Goal: Communication & Community: Answer question/provide support

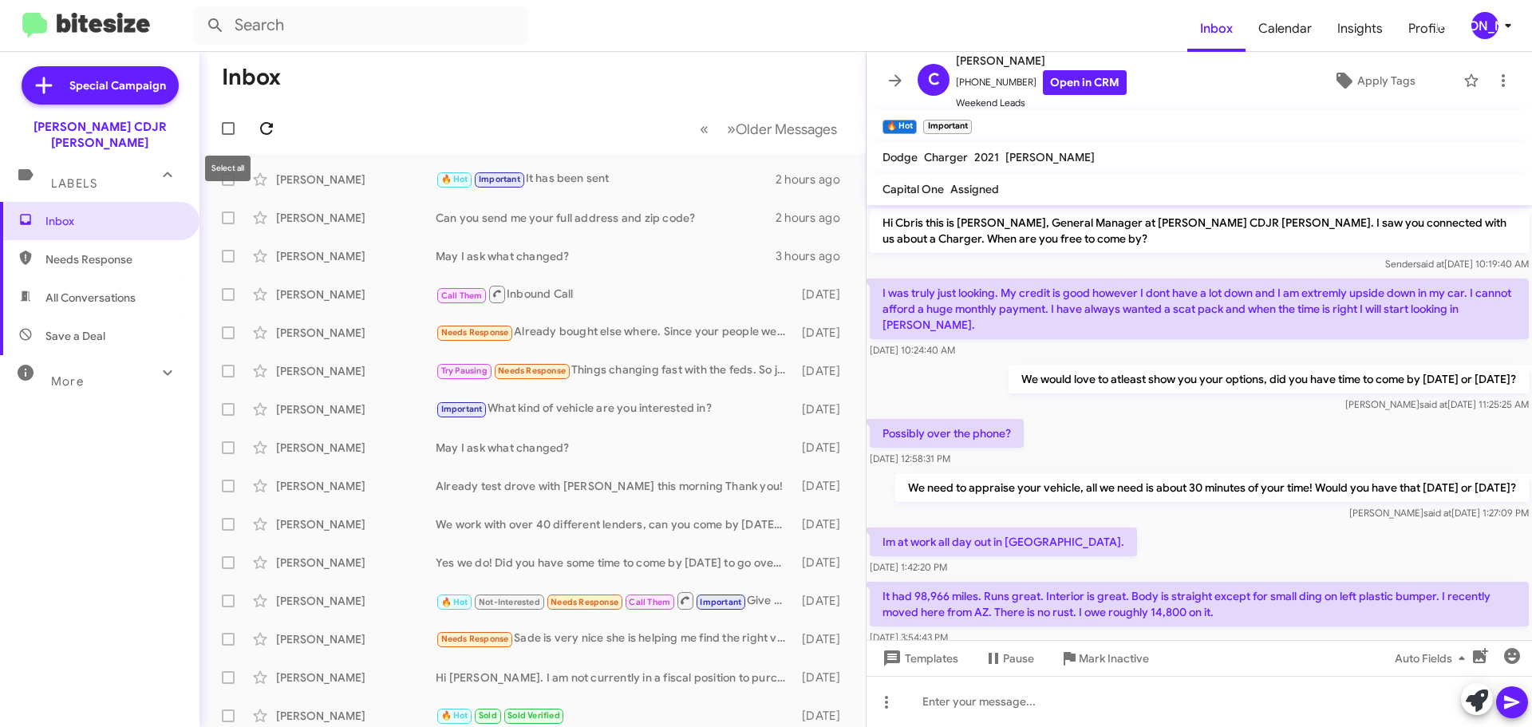
scroll to position [561, 0]
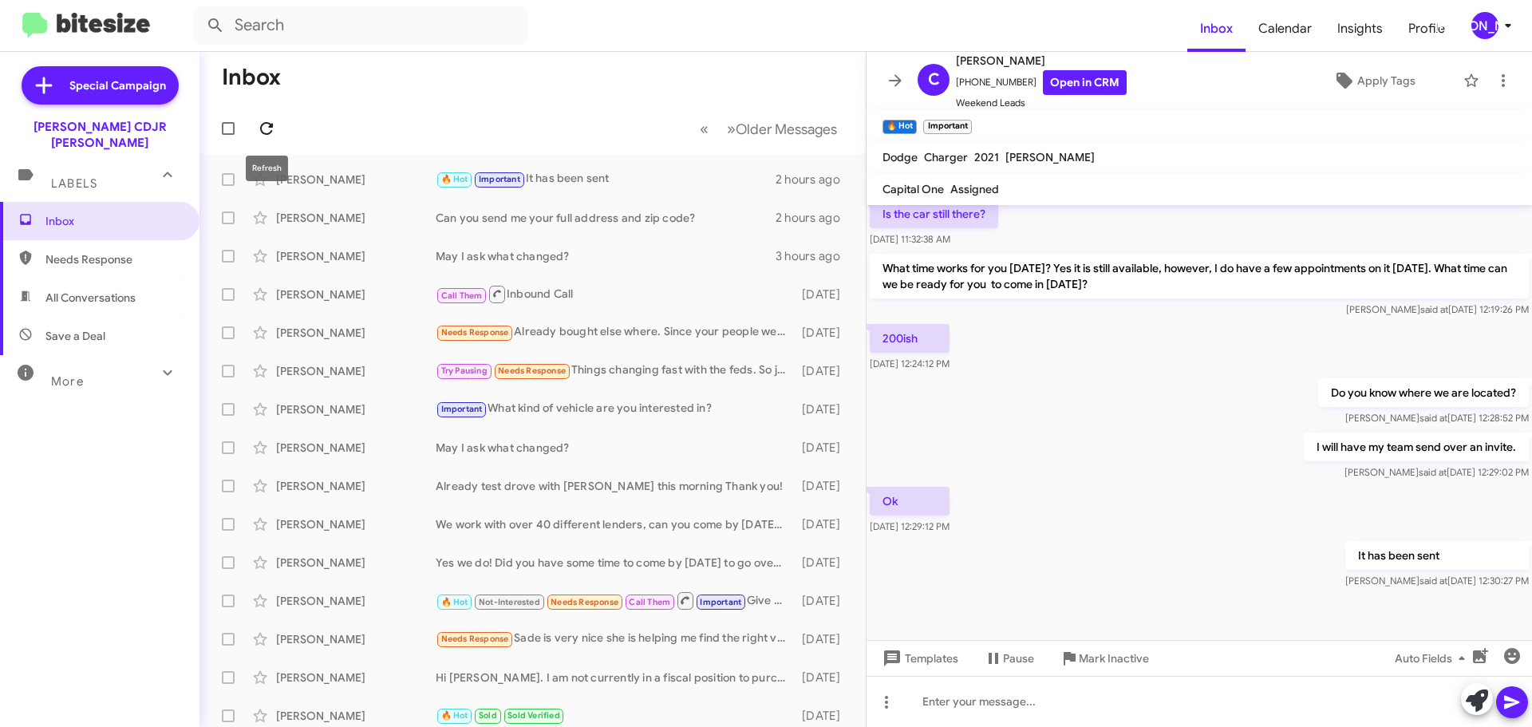
click at [269, 133] on icon at bounding box center [266, 128] width 13 height 13
click at [895, 85] on icon at bounding box center [895, 80] width 19 height 19
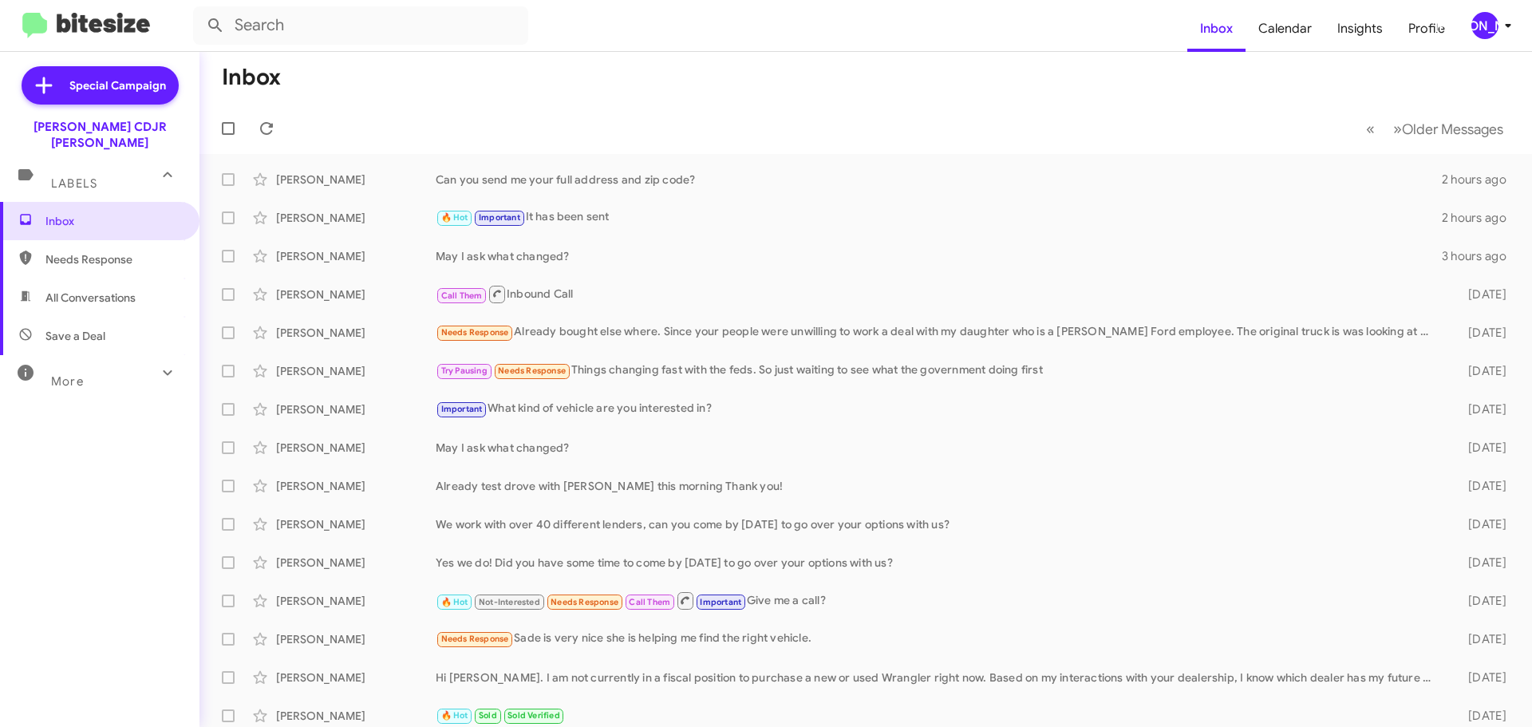
click at [1466, 25] on button "[PERSON_NAME]" at bounding box center [1486, 25] width 57 height 27
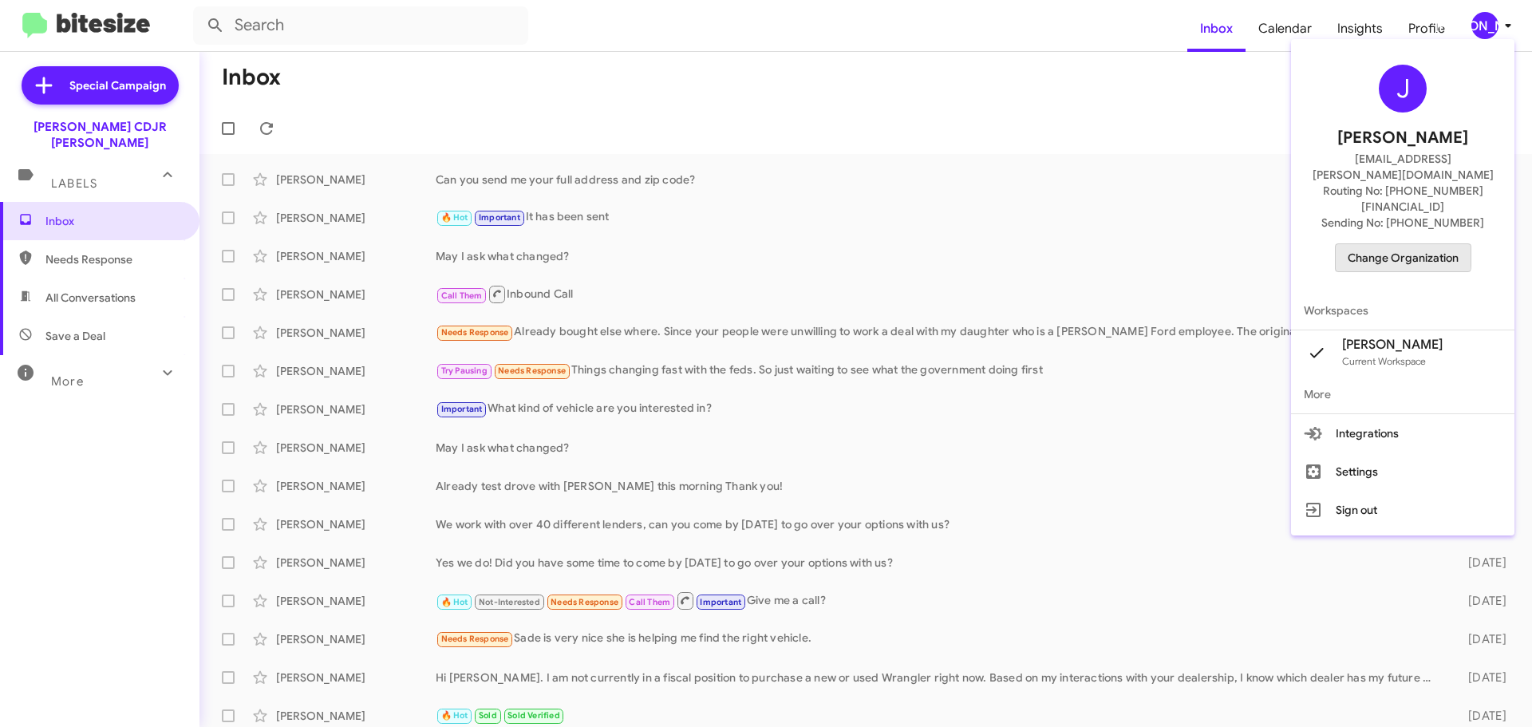
click at [1384, 244] on span "Change Organization" at bounding box center [1403, 257] width 111 height 27
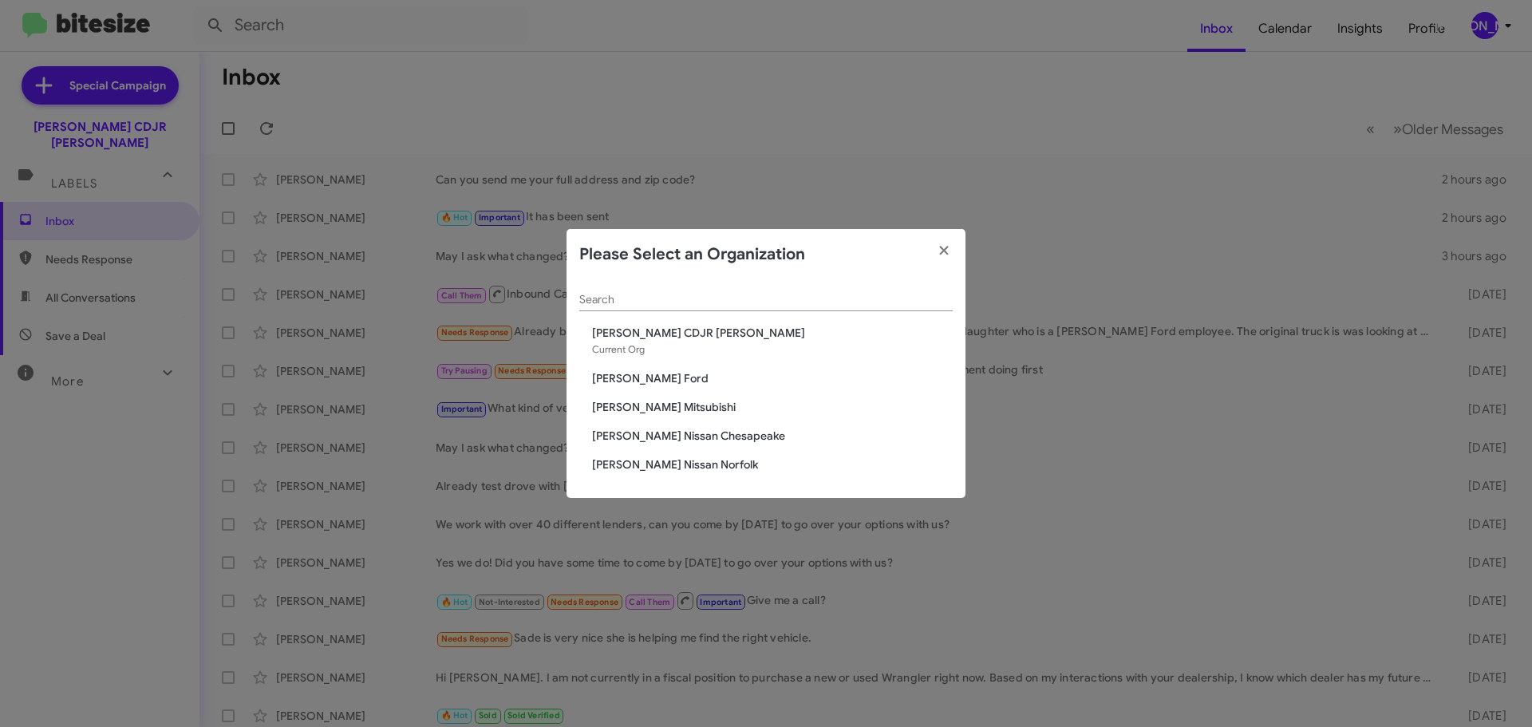
click at [667, 413] on span "[PERSON_NAME] Mitsubishi" at bounding box center [772, 407] width 361 height 16
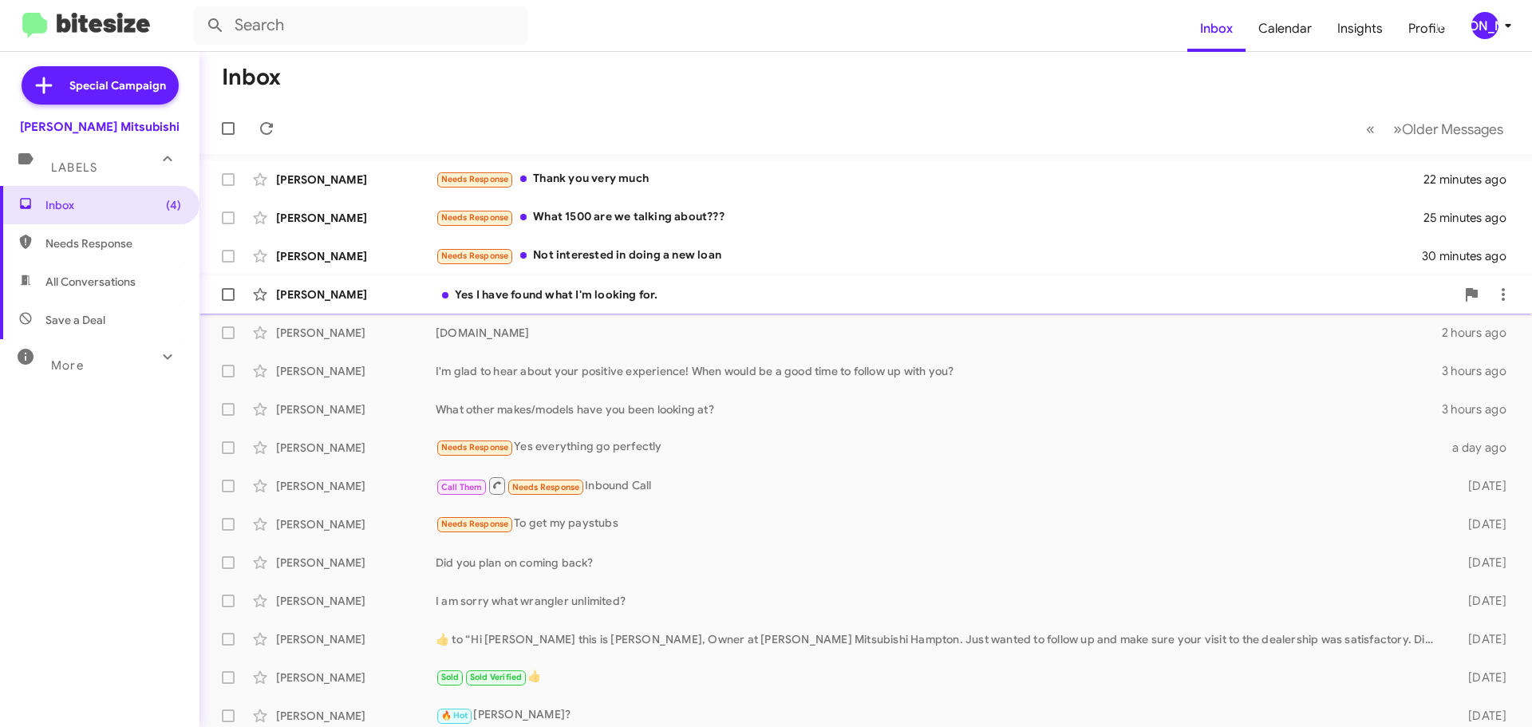
click at [626, 298] on div "Yes I have found what I'm looking for." at bounding box center [946, 294] width 1020 height 16
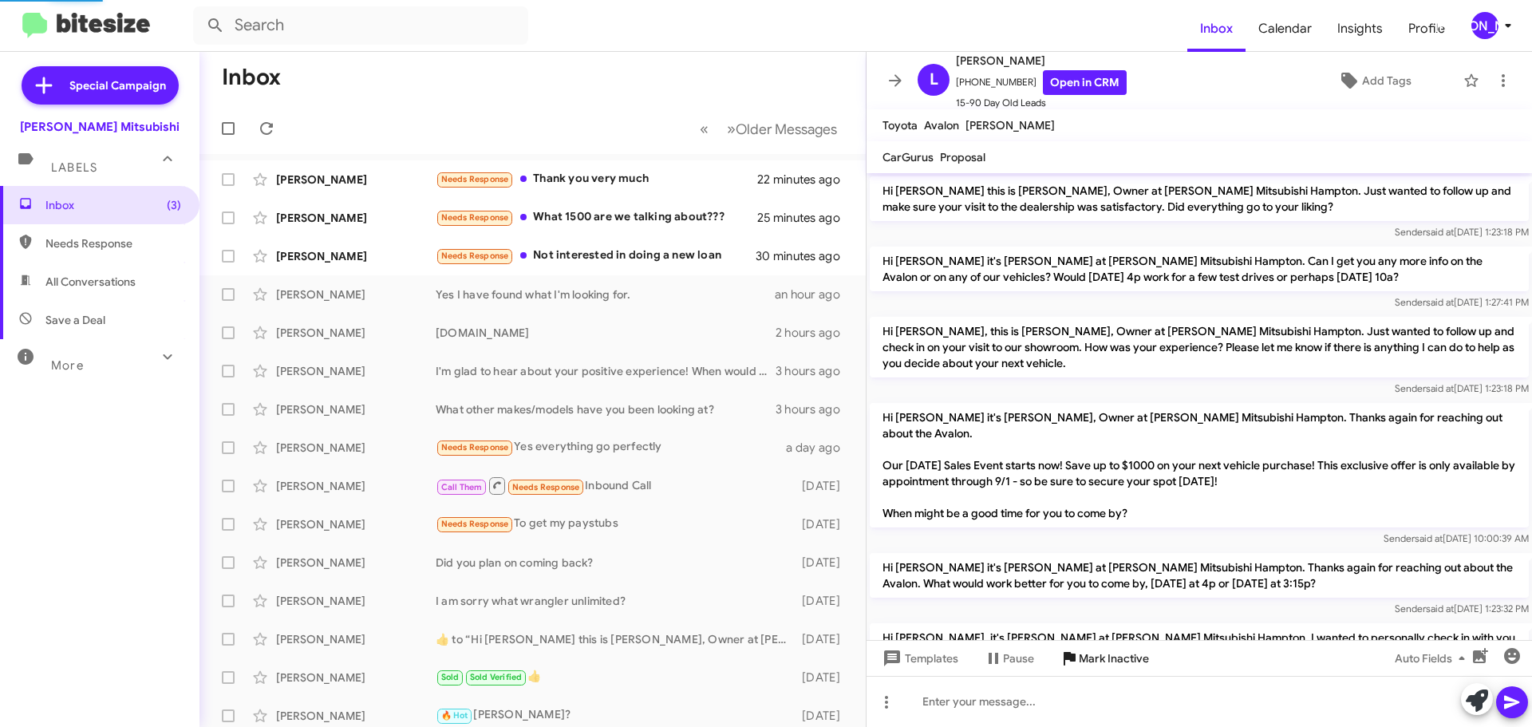
scroll to position [148, 0]
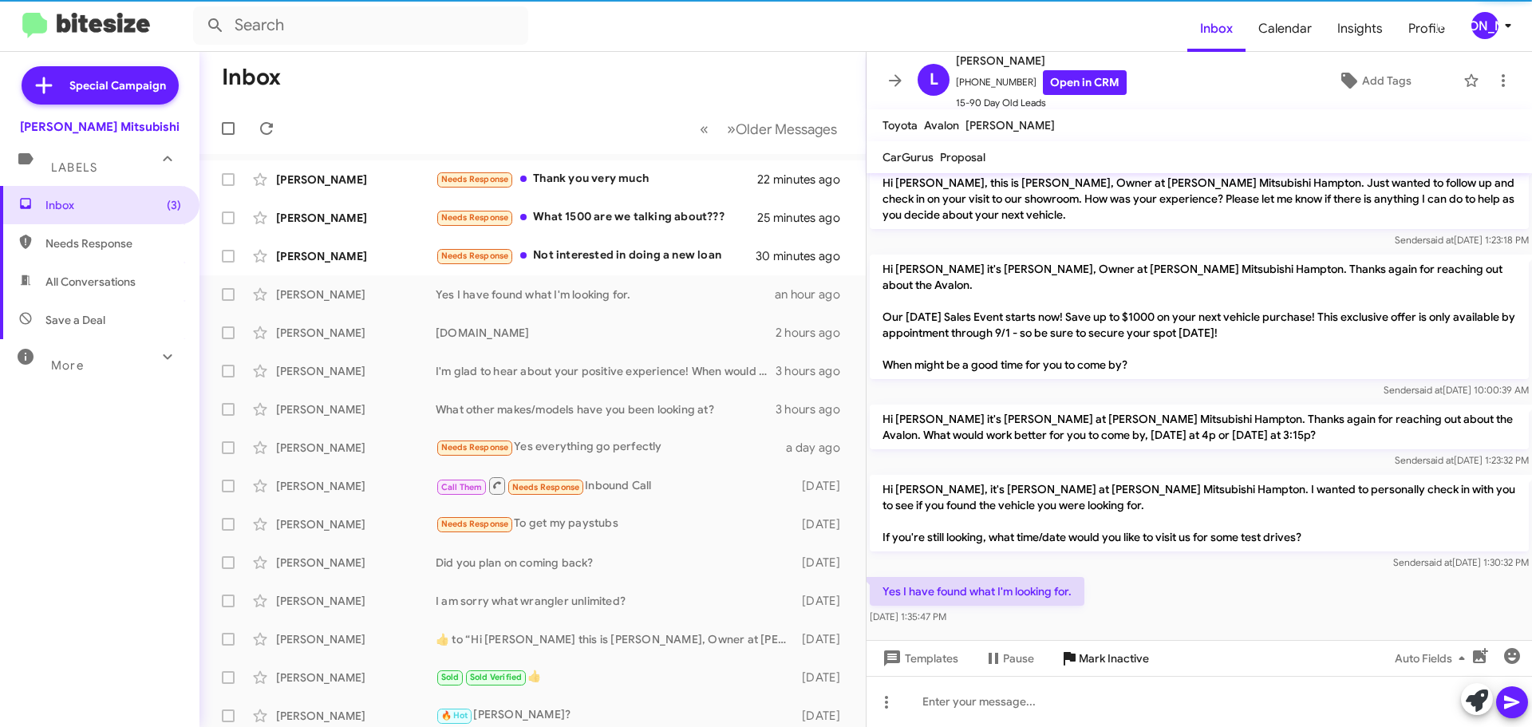
click at [1068, 653] on icon at bounding box center [1070, 659] width 12 height 14
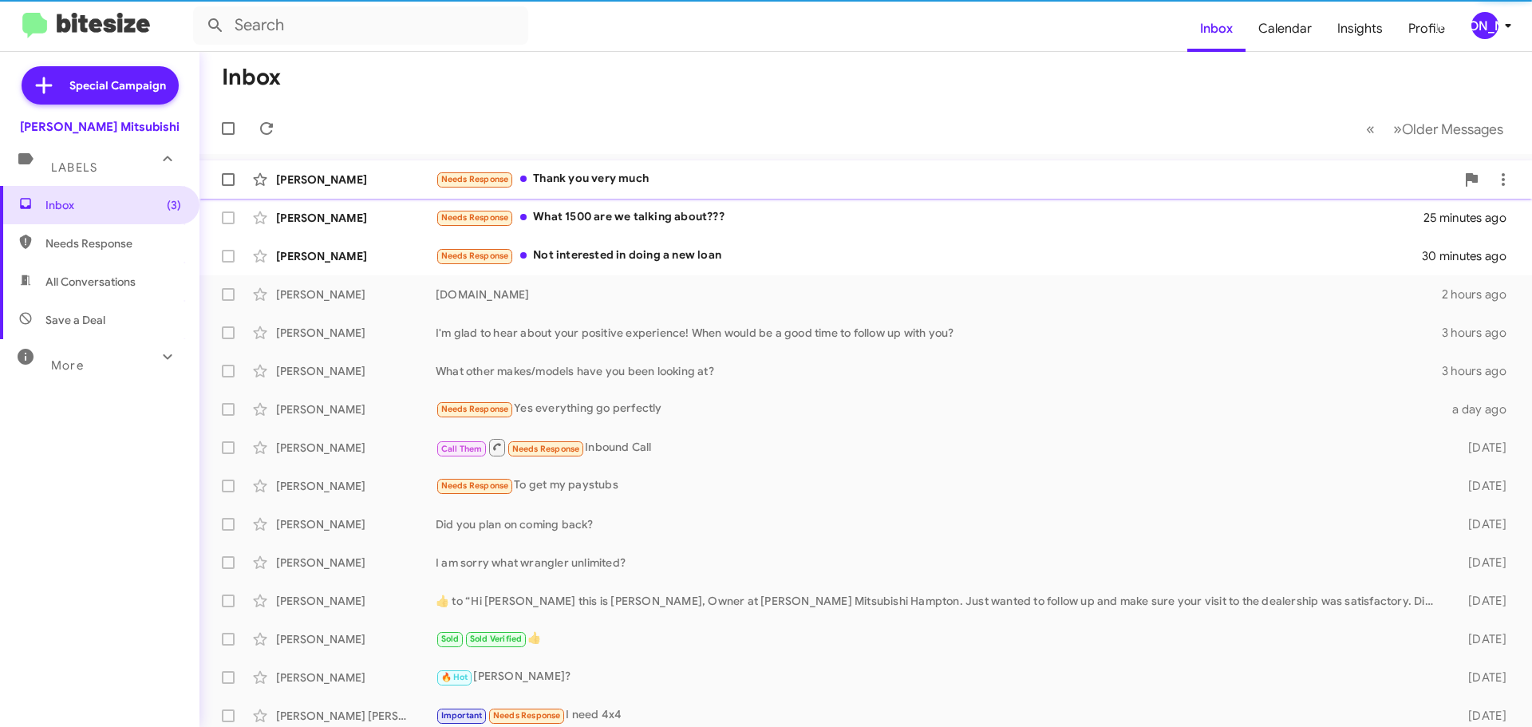
click at [623, 186] on div "Needs Response Thank you very much" at bounding box center [946, 179] width 1020 height 18
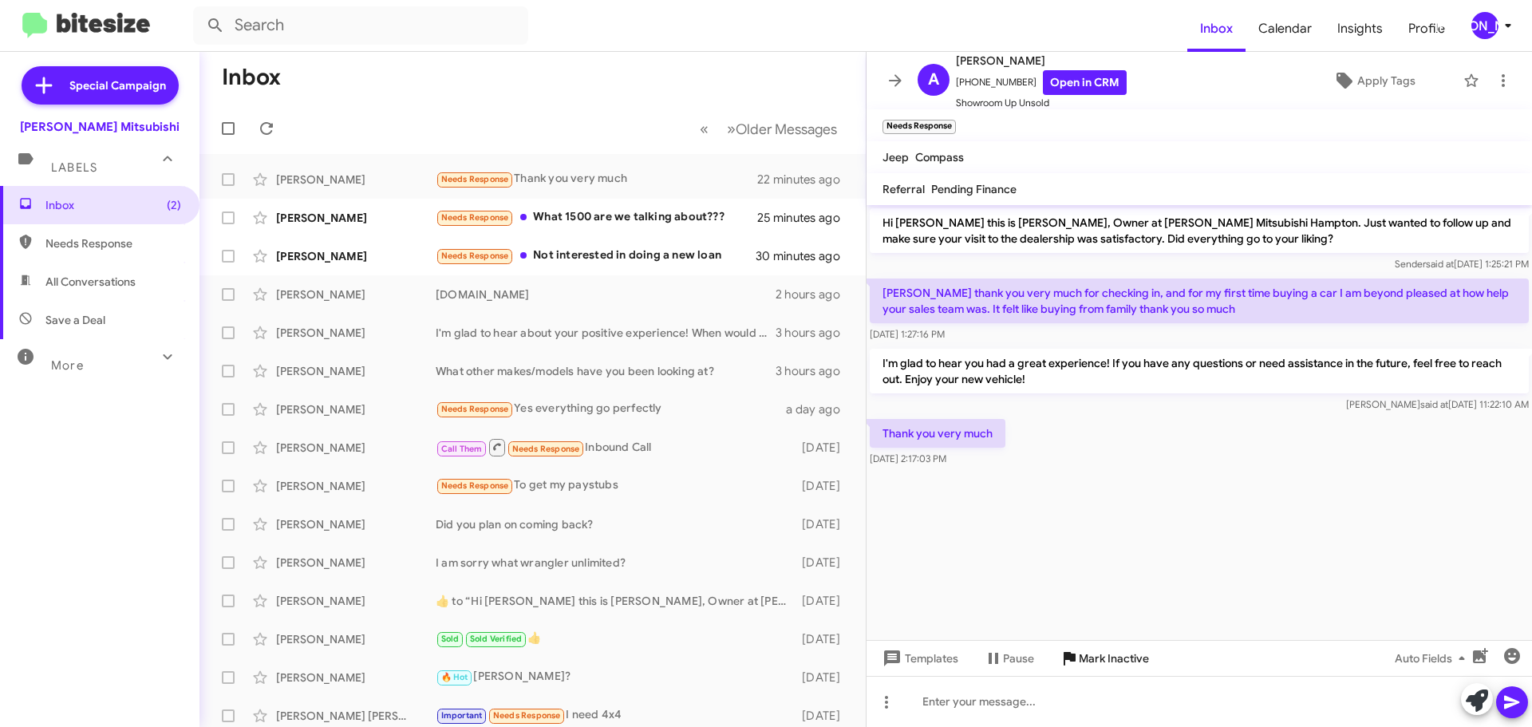
click at [1087, 646] on span "Mark Inactive" at bounding box center [1114, 658] width 70 height 29
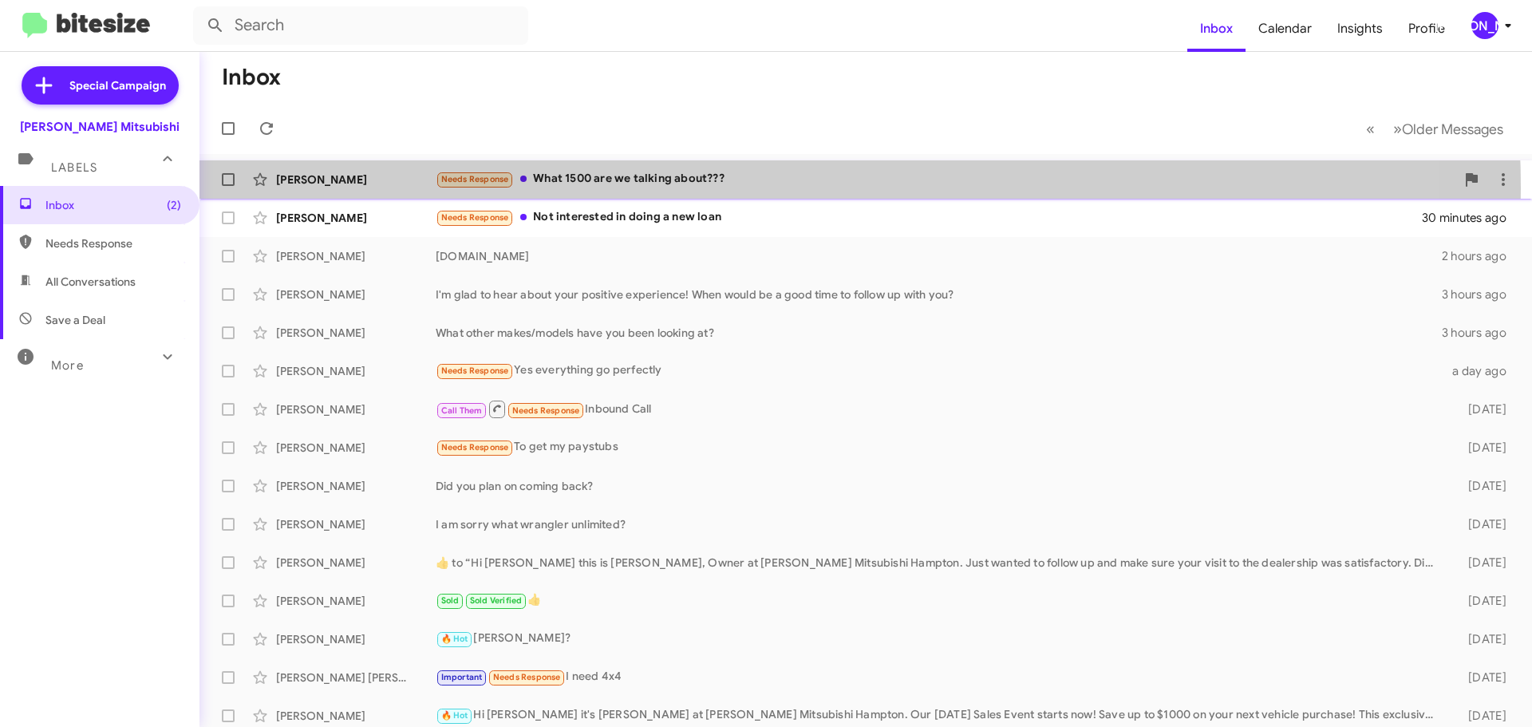
click at [669, 188] on div "Needs Response What 1500 are we talking about???" at bounding box center [946, 179] width 1020 height 18
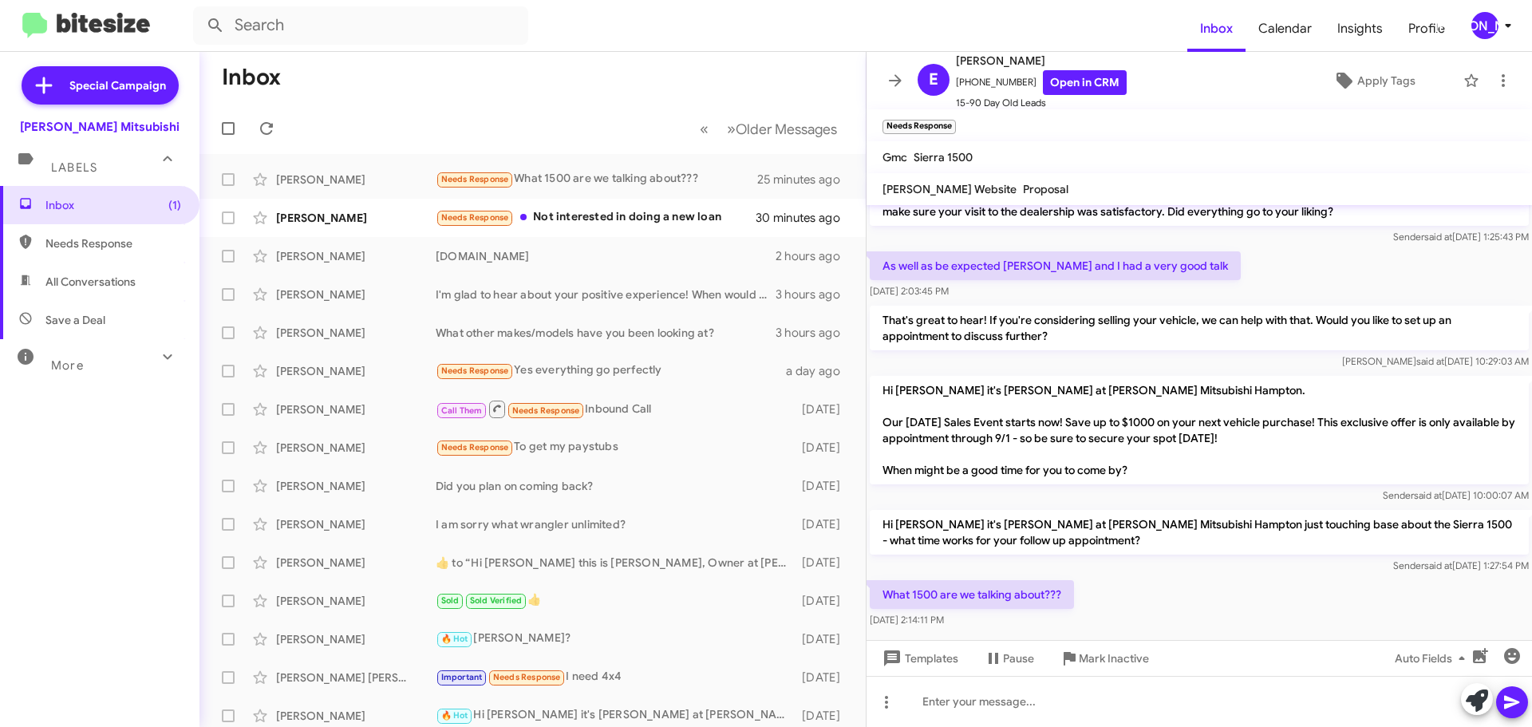
scroll to position [42, 0]
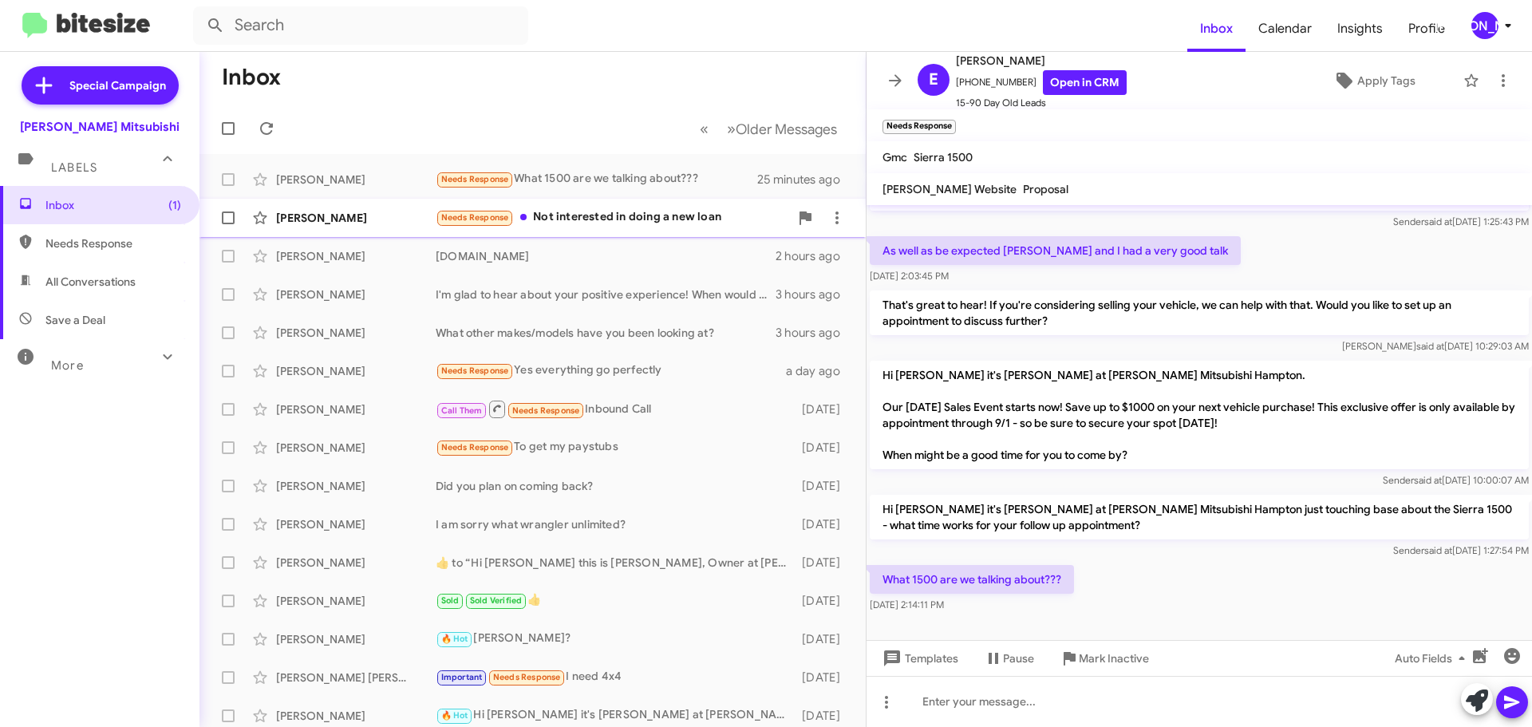
click at [670, 210] on div "Needs Response Not interested in doing a new loan" at bounding box center [612, 217] width 353 height 18
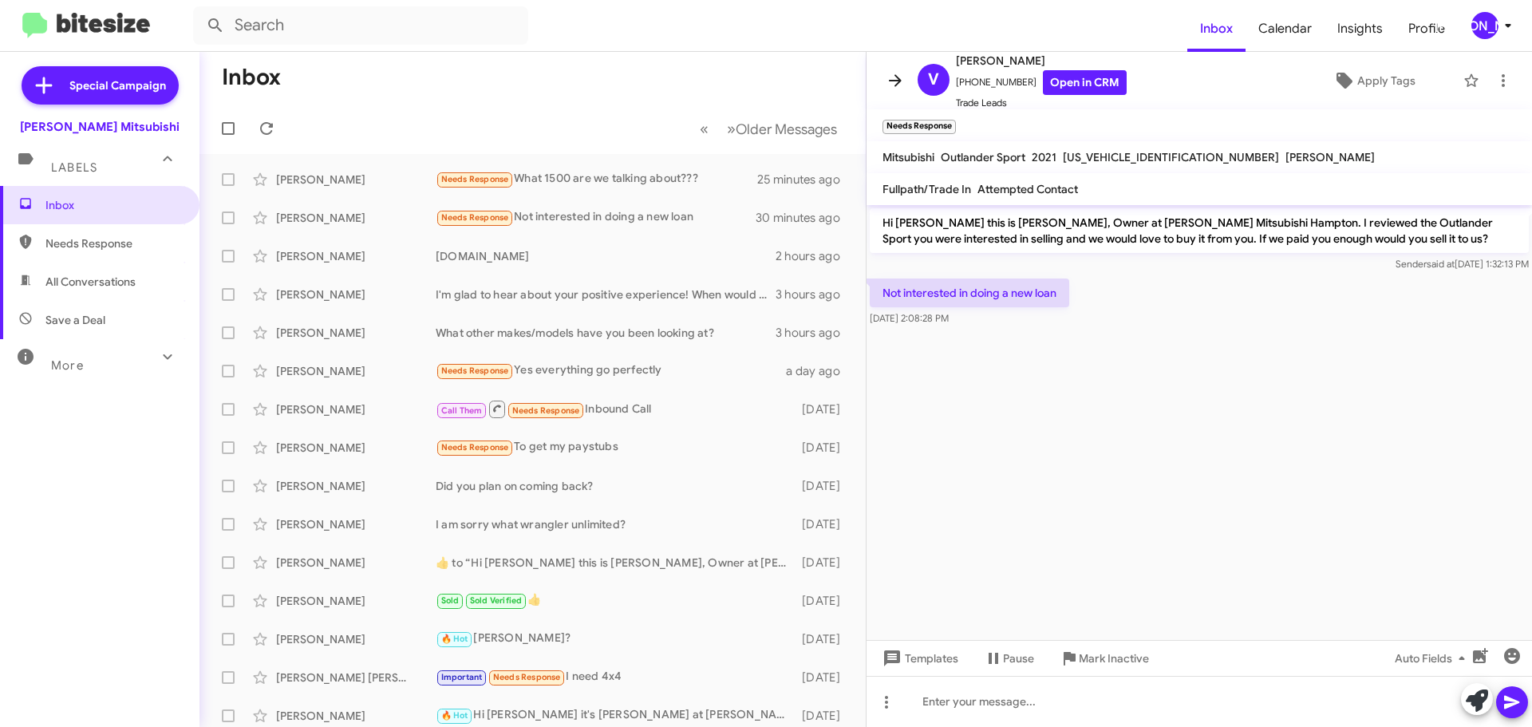
click at [899, 85] on icon at bounding box center [895, 80] width 19 height 19
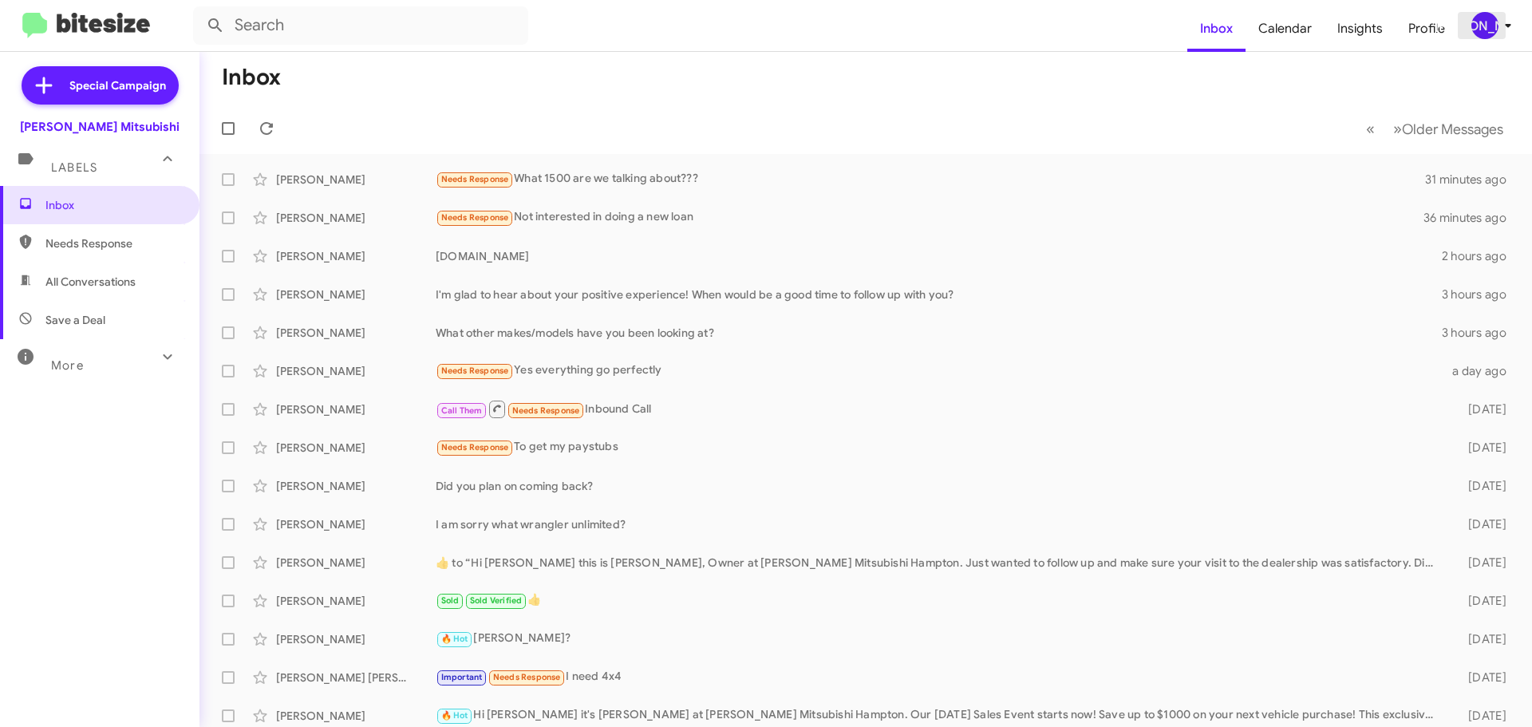
click at [1504, 18] on icon at bounding box center [1507, 25] width 19 height 19
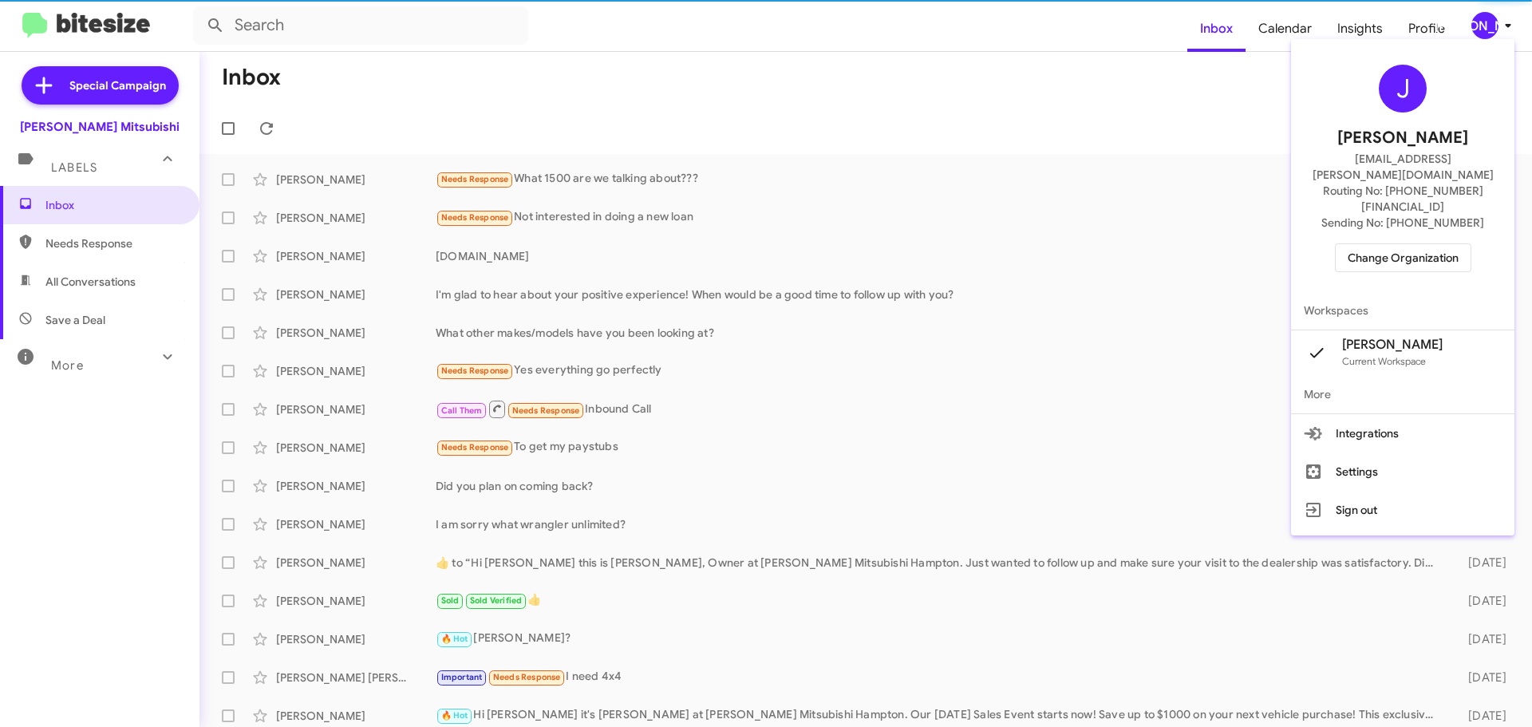
click at [1423, 244] on span "Change Organization" at bounding box center [1403, 257] width 111 height 27
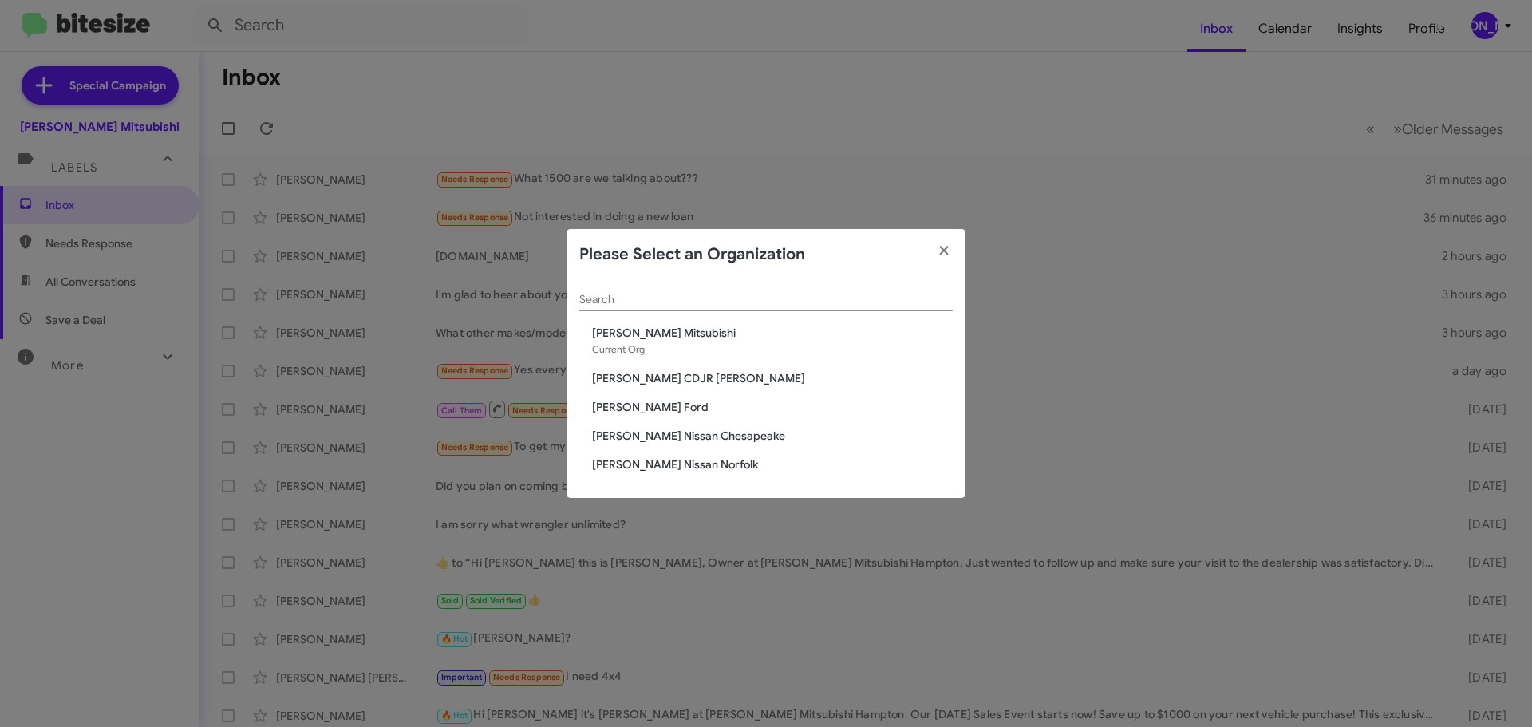
click at [657, 383] on span "[PERSON_NAME] CDJR [PERSON_NAME]" at bounding box center [772, 378] width 361 height 16
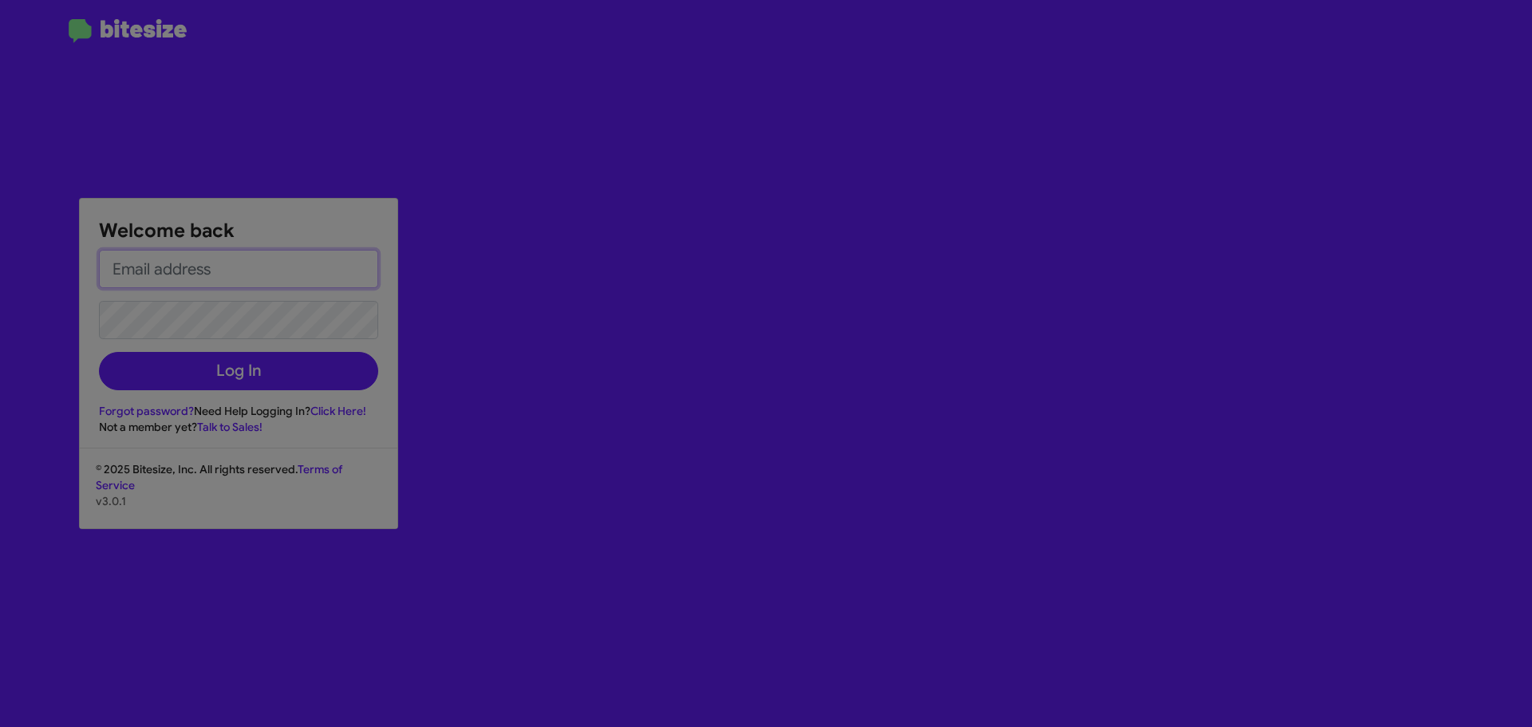
type input "[EMAIL_ADDRESS][PERSON_NAME][DOMAIN_NAME]"
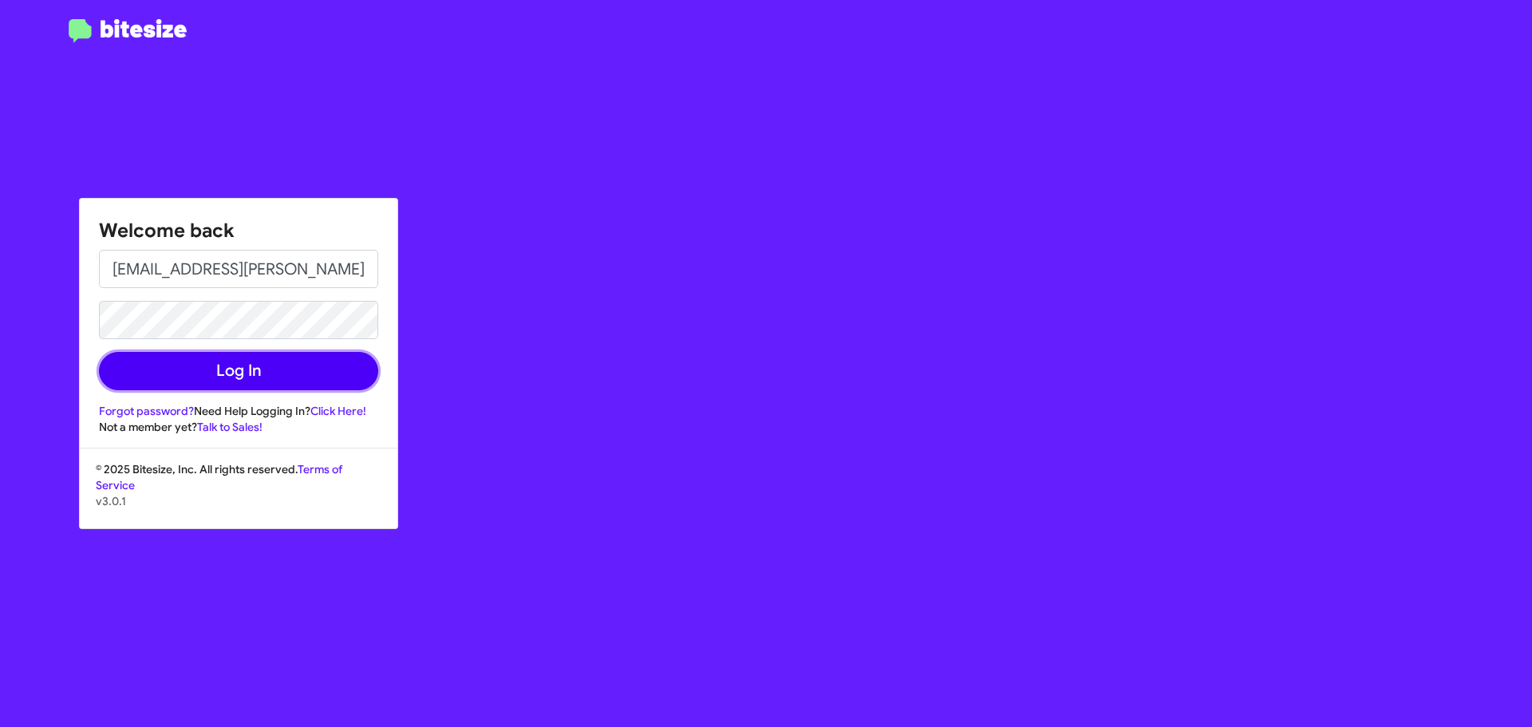
click at [282, 379] on button "Log In" at bounding box center [238, 371] width 279 height 38
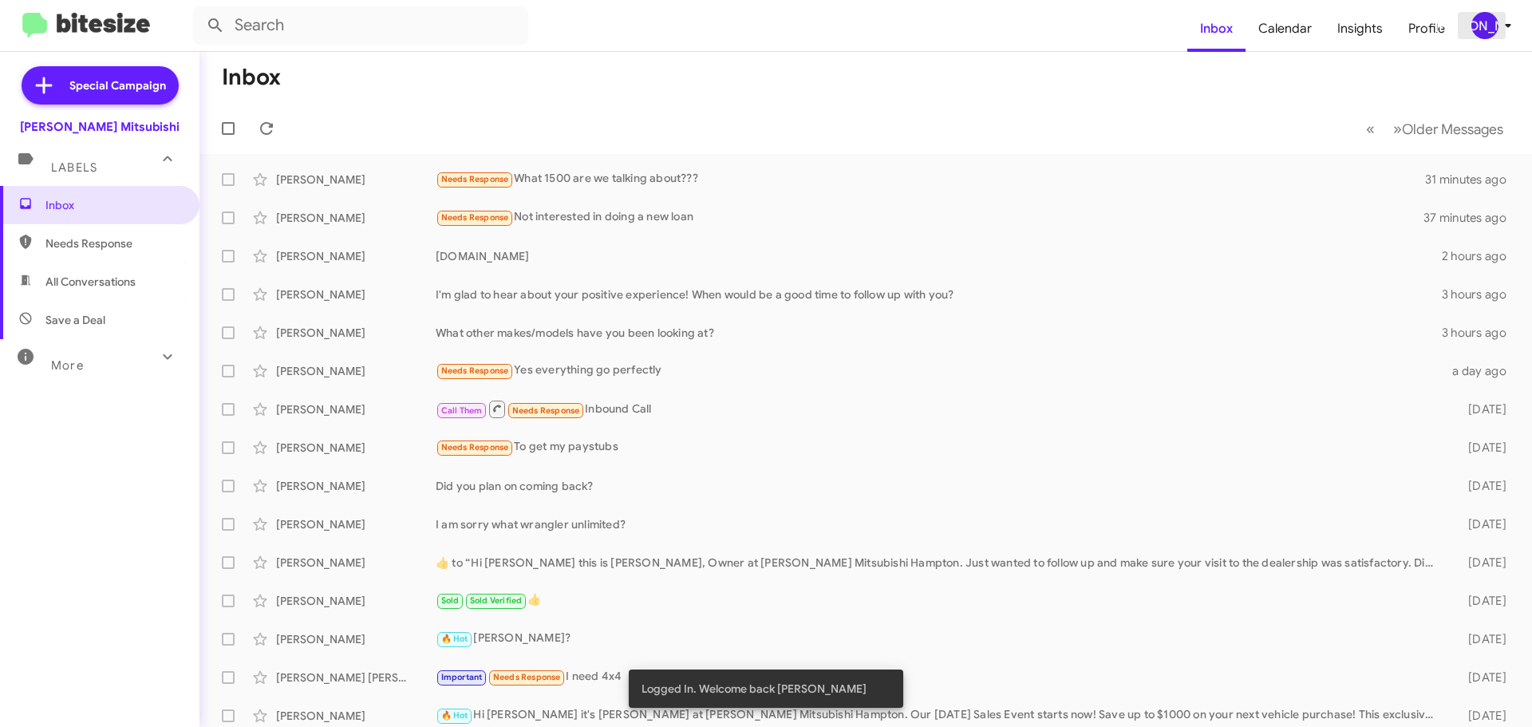
click at [1501, 22] on icon at bounding box center [1507, 25] width 19 height 19
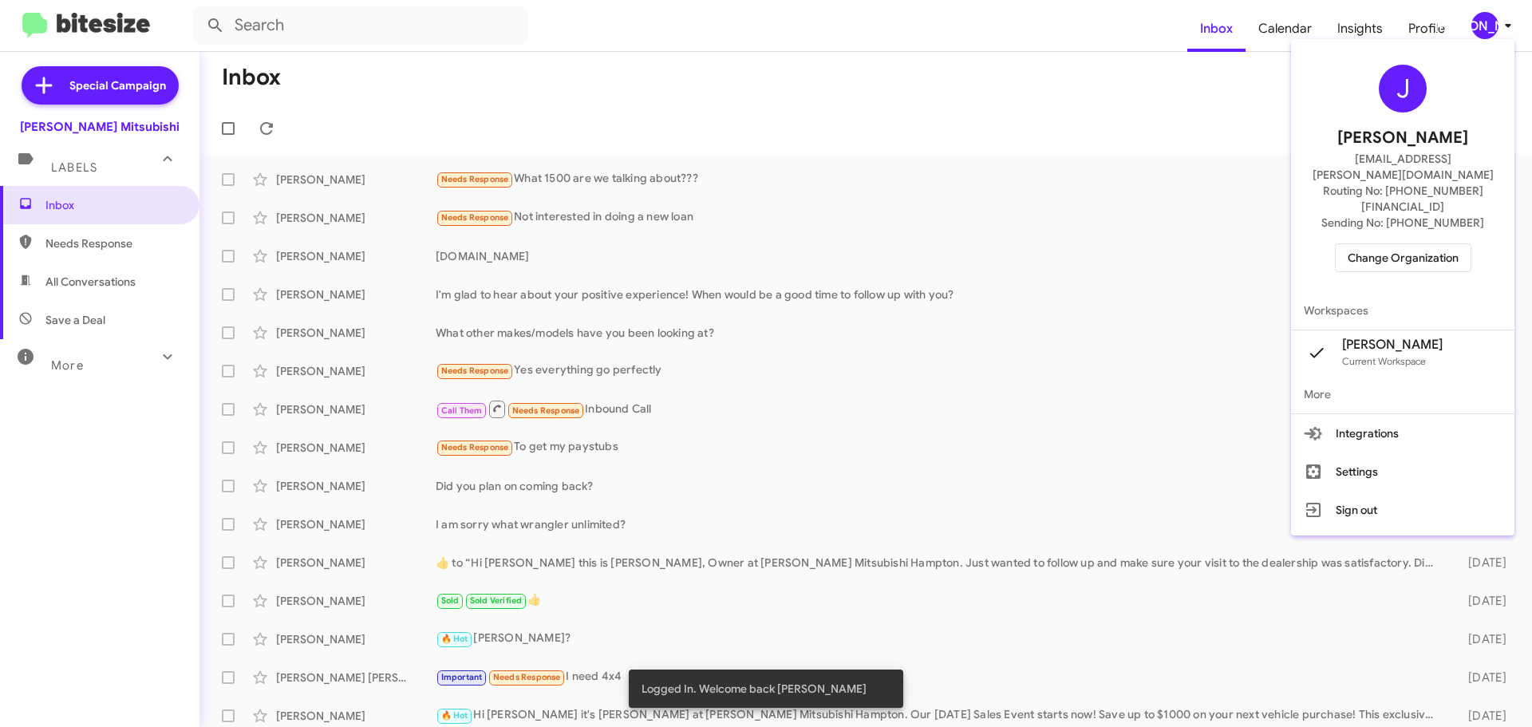
click at [1399, 244] on span "Change Organization" at bounding box center [1403, 257] width 111 height 27
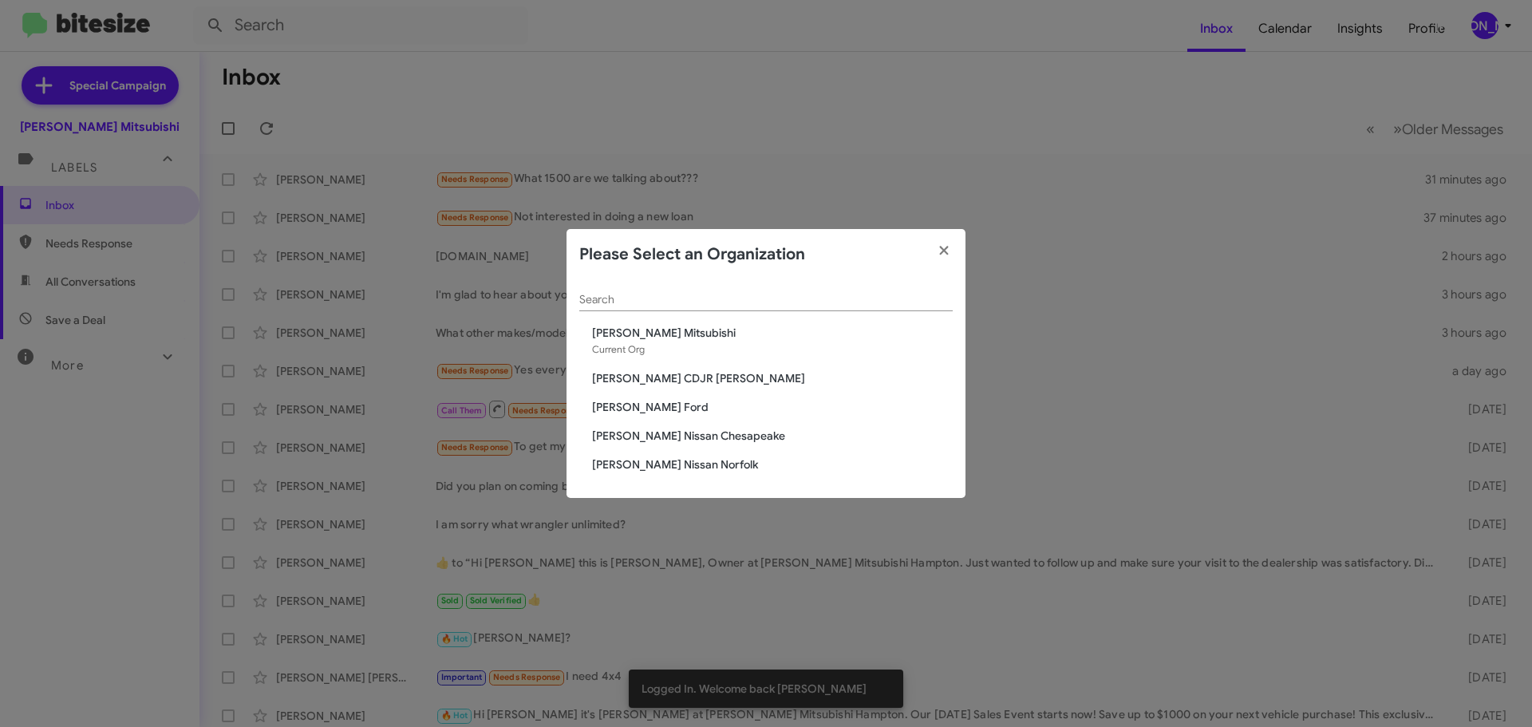
click at [676, 376] on span "[PERSON_NAME] CDJR [PERSON_NAME]" at bounding box center [772, 378] width 361 height 16
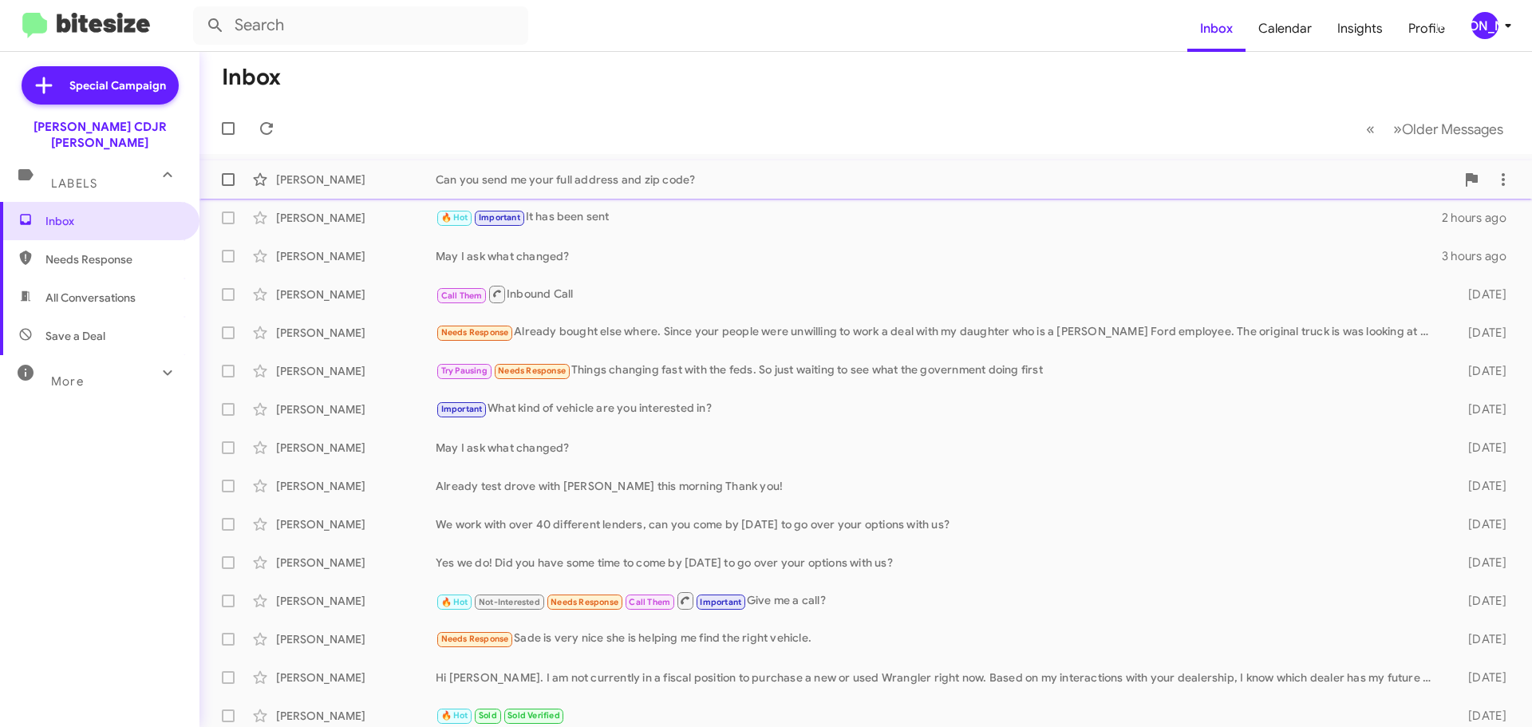
click at [606, 188] on div "David Wallace Can you send me your full address and zip code? 2 hours ago" at bounding box center [865, 180] width 1307 height 32
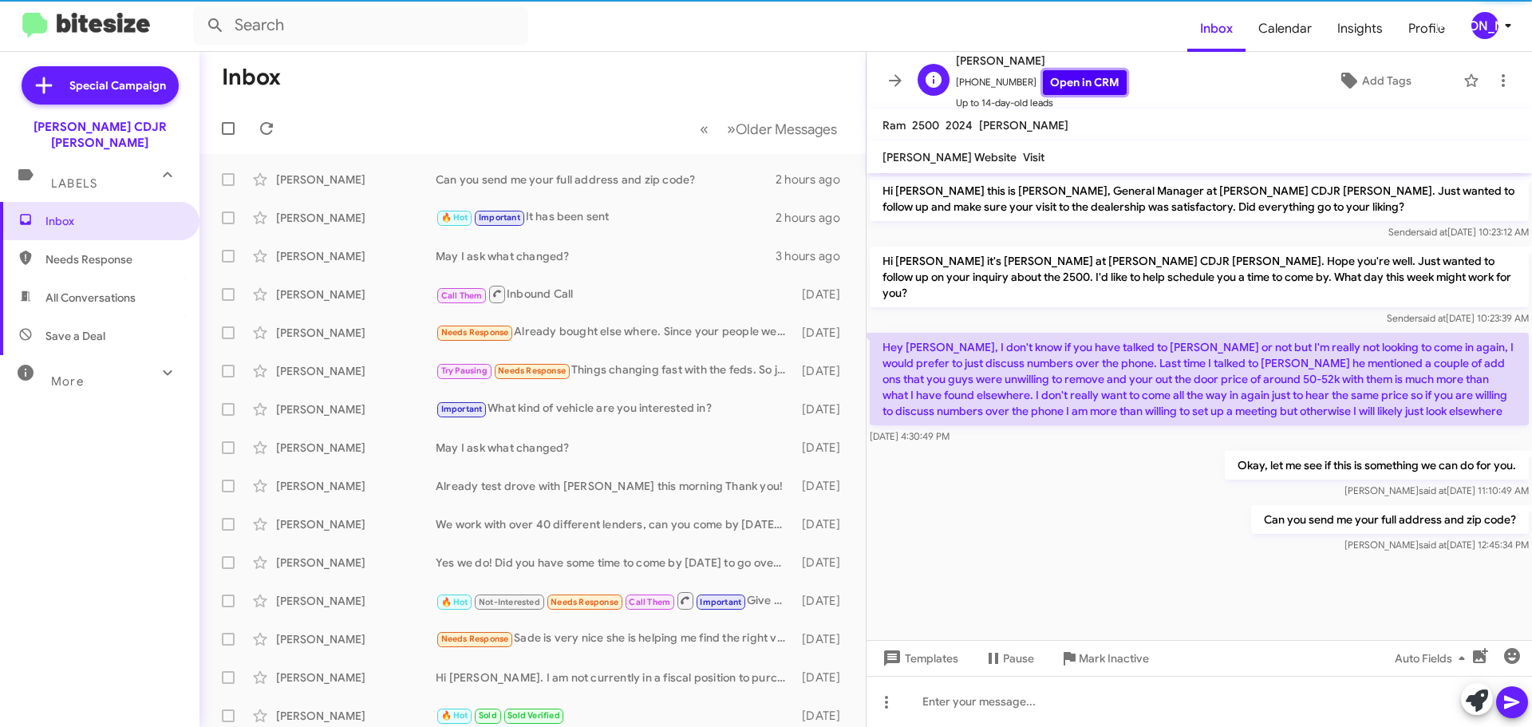
click at [1084, 92] on link "Open in CRM" at bounding box center [1085, 82] width 84 height 25
